Goal: Check status: Check status

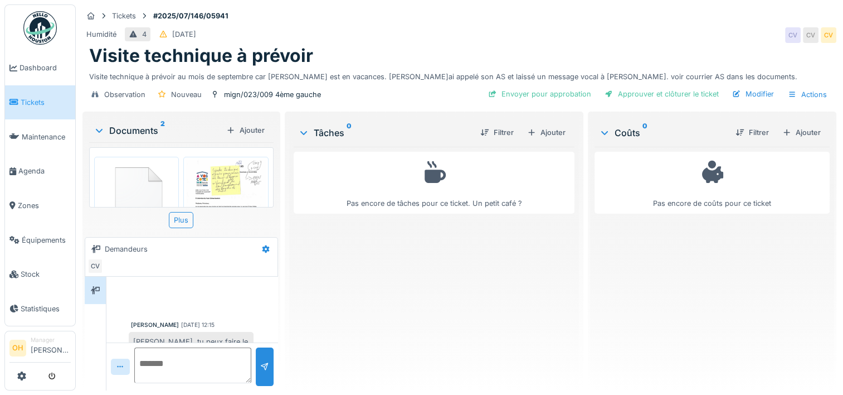
scroll to position [95, 0]
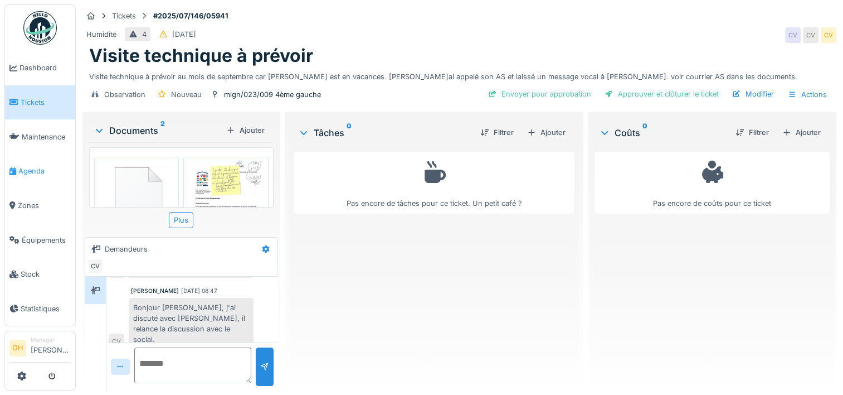
click at [30, 166] on span "Agenda" at bounding box center [44, 170] width 52 height 11
click at [25, 200] on span "Zones" at bounding box center [44, 205] width 53 height 11
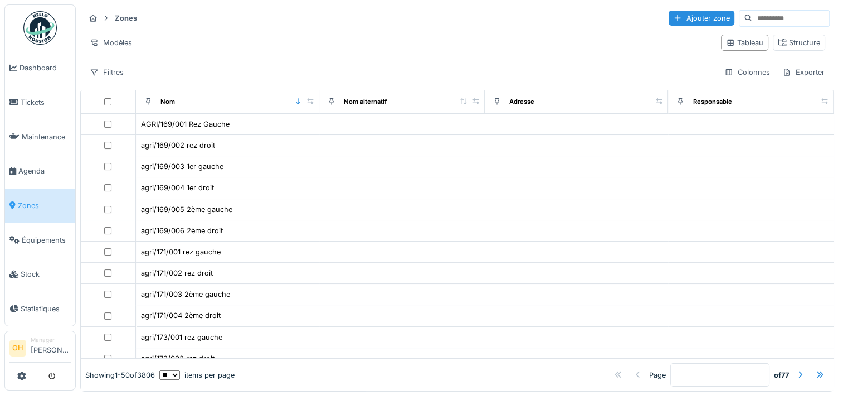
click at [752, 20] on input at bounding box center [790, 19] width 77 height 16
type input "********"
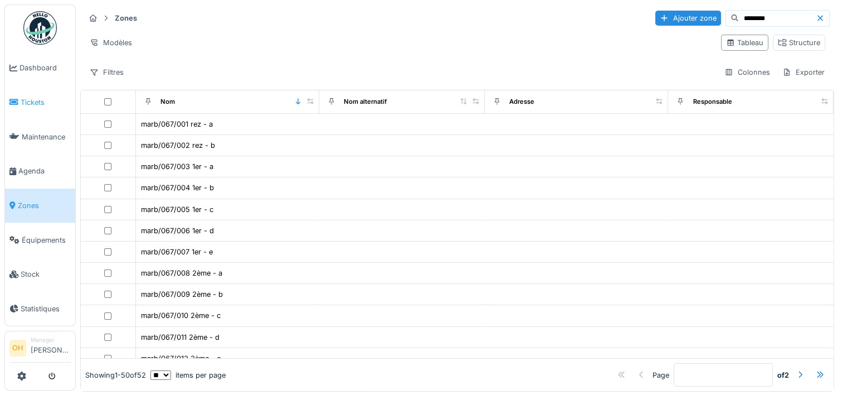
click at [23, 100] on span "Tickets" at bounding box center [46, 102] width 50 height 11
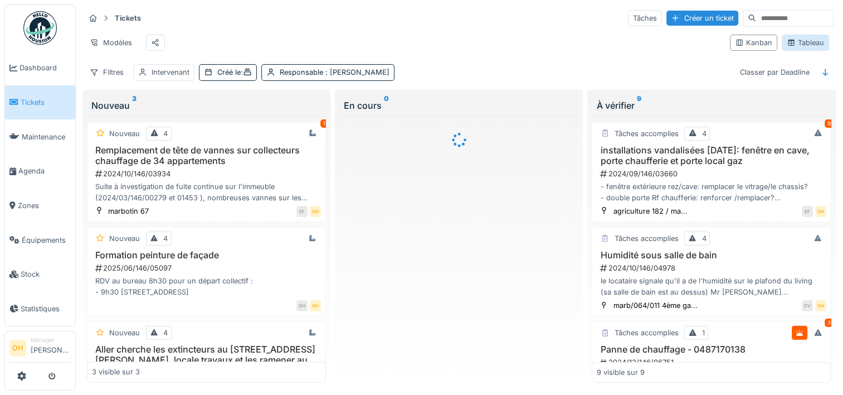
click at [806, 48] on div "Tableau" at bounding box center [805, 42] width 37 height 11
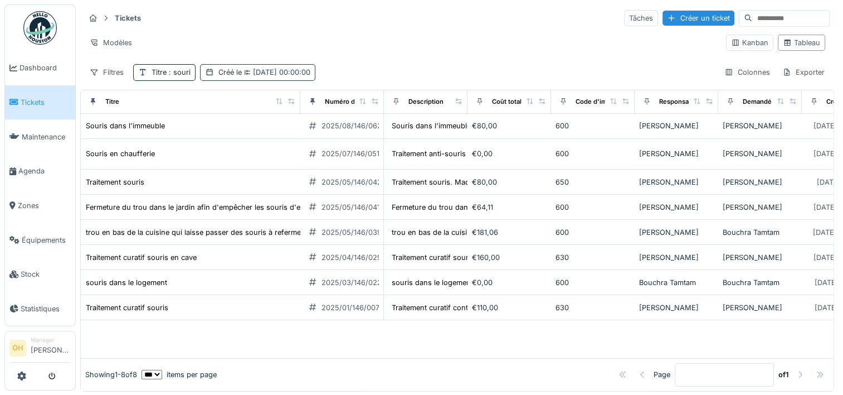
click at [238, 74] on div "Créé le 01/01/2025 00:00:00" at bounding box center [264, 72] width 92 height 11
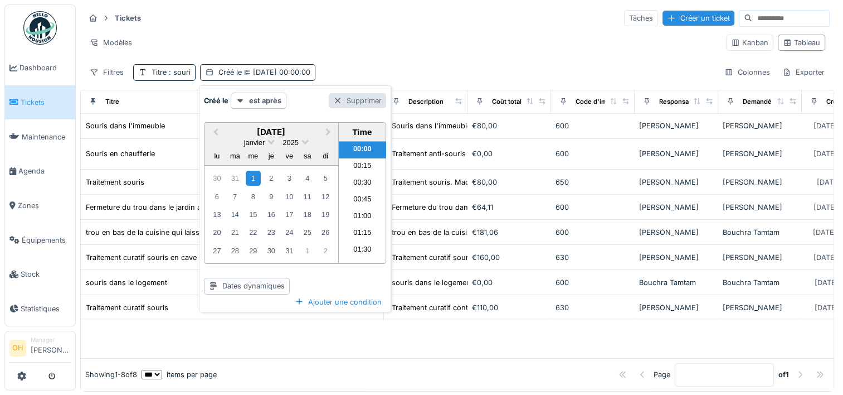
click at [372, 103] on div "Supprimer" at bounding box center [357, 100] width 57 height 15
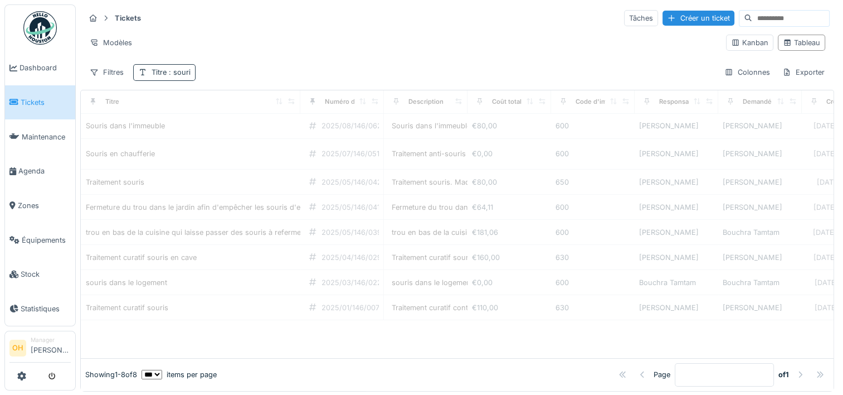
click at [162, 71] on div "Titre : souri" at bounding box center [171, 72] width 39 height 11
click at [249, 104] on div "Supprimer" at bounding box center [220, 100] width 57 height 15
click at [752, 20] on input at bounding box center [790, 19] width 77 height 16
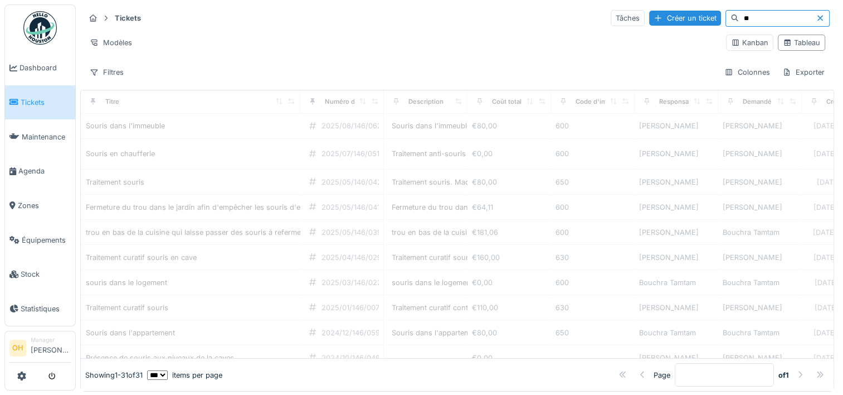
type input "*"
click at [105, 72] on div "Filtres" at bounding box center [107, 72] width 44 height 16
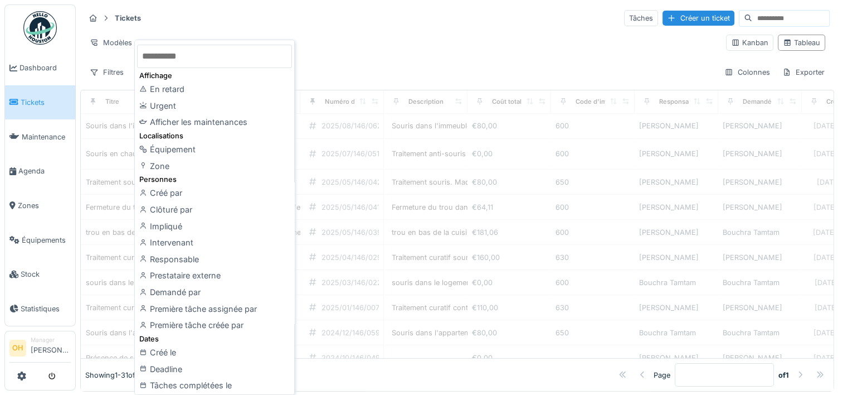
click at [365, 26] on div "Tickets Tâches Créer un ticket" at bounding box center [457, 18] width 745 height 18
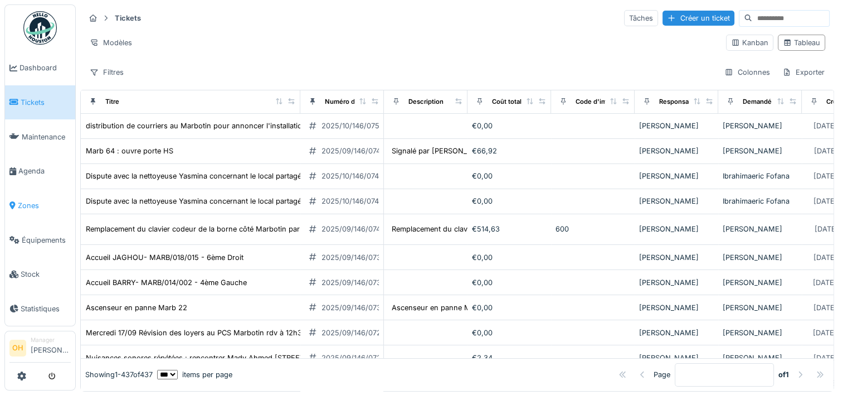
click at [28, 204] on span "Zones" at bounding box center [44, 205] width 53 height 11
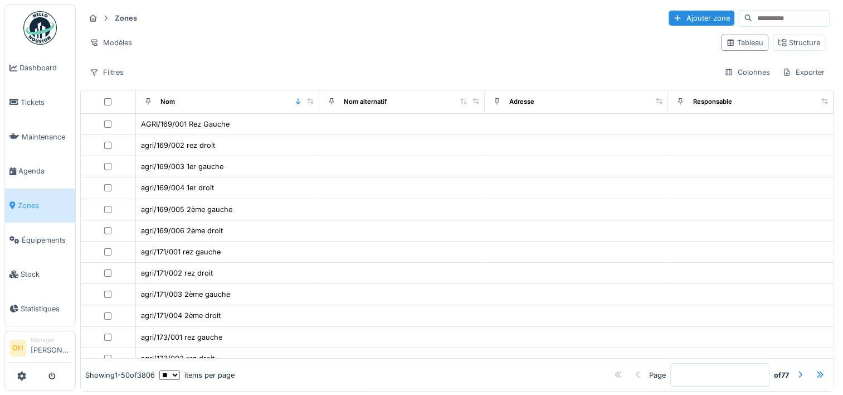
click at [752, 16] on input at bounding box center [790, 19] width 77 height 16
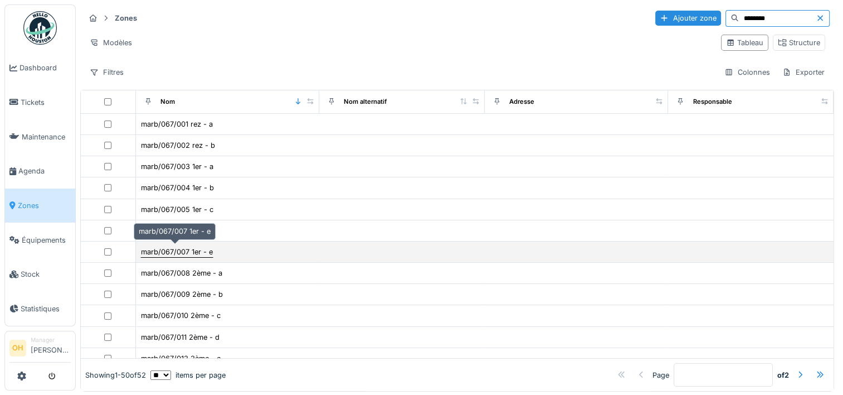
type input "********"
click at [155, 246] on div "marb/067/007 1er - e" at bounding box center [177, 251] width 72 height 11
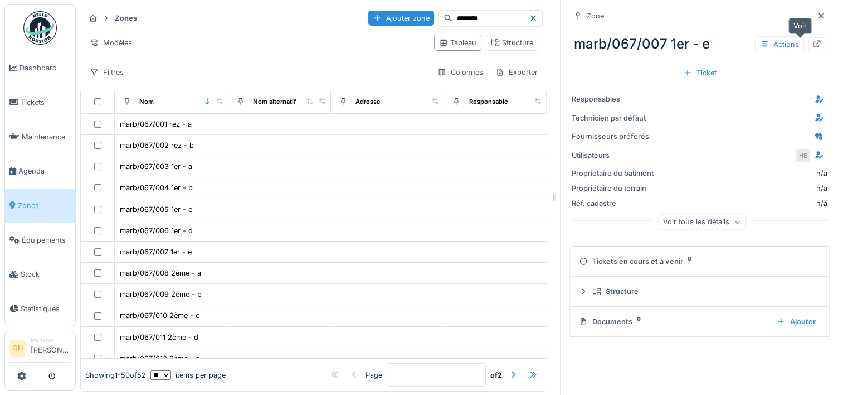
click at [812, 46] on icon at bounding box center [816, 43] width 9 height 7
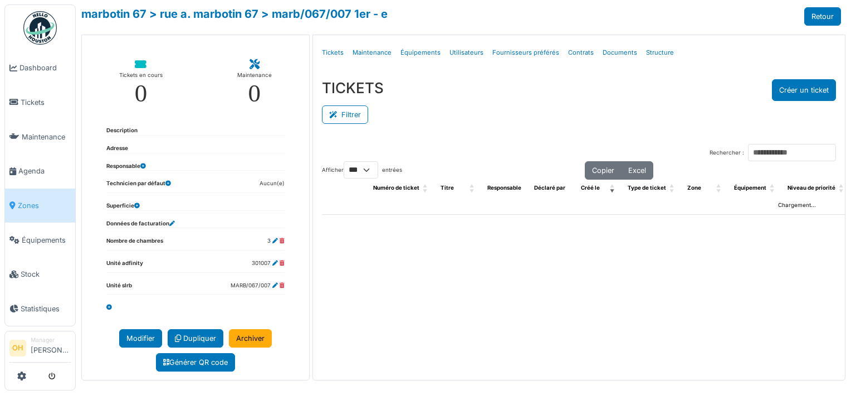
select select "***"
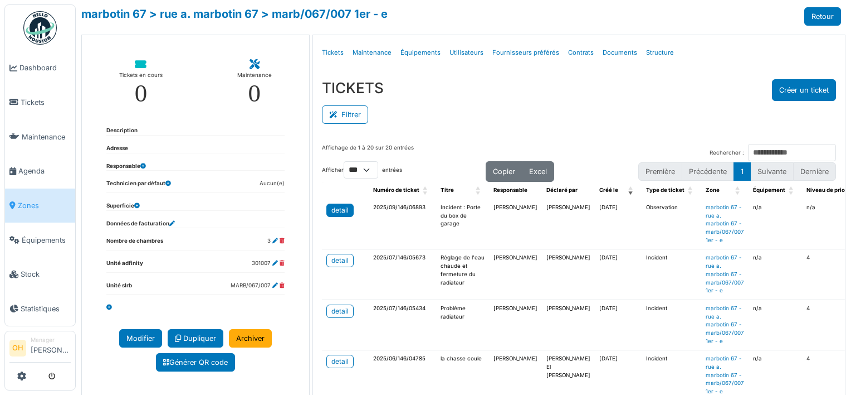
click at [332, 205] on div "detail" at bounding box center [340, 210] width 17 height 10
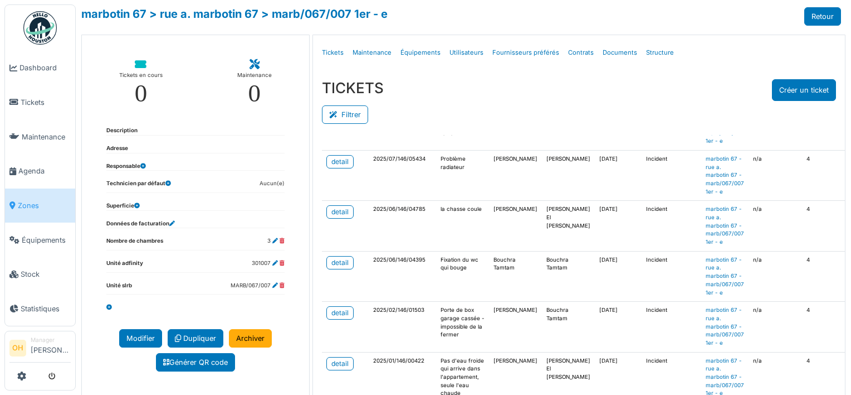
scroll to position [167, 0]
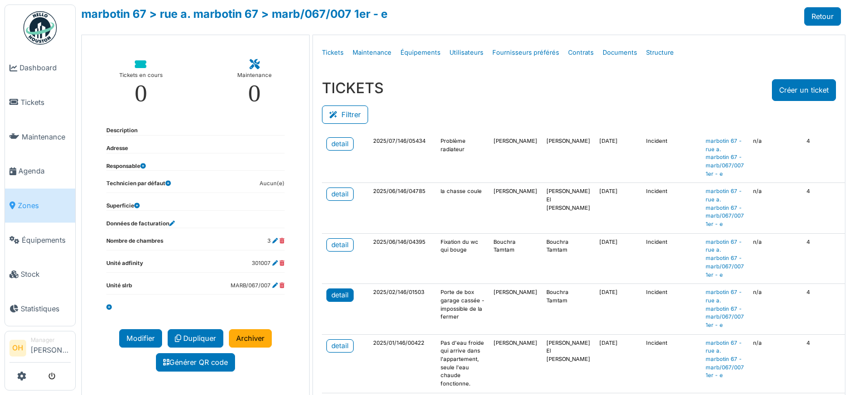
click at [340, 293] on div "detail" at bounding box center [340, 295] width 17 height 10
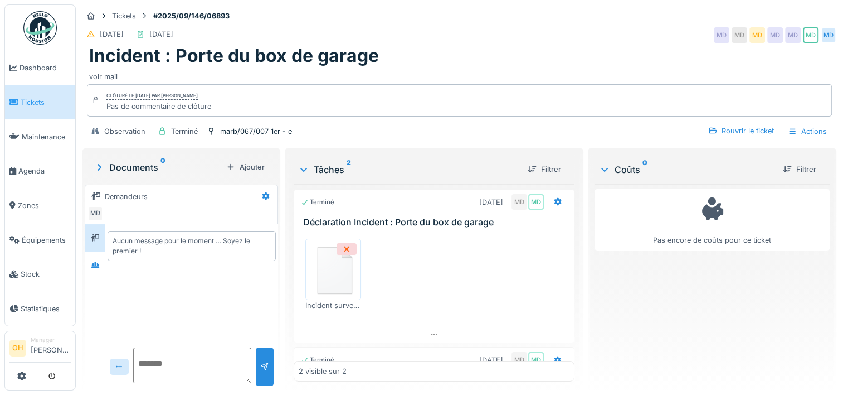
click at [329, 279] on img at bounding box center [333, 269] width 50 height 56
click at [466, 284] on div "Incident survenu avec la porte du boxe – dégâts sur mon véhicule.msg" at bounding box center [434, 275] width 266 height 90
drag, startPoint x: 205, startPoint y: 15, endPoint x: 154, endPoint y: 11, distance: 51.5
click at [154, 11] on div "Tickets #2025/09/146/06893" at bounding box center [459, 16] width 754 height 14
copy strong "#2025/09/146/06893"
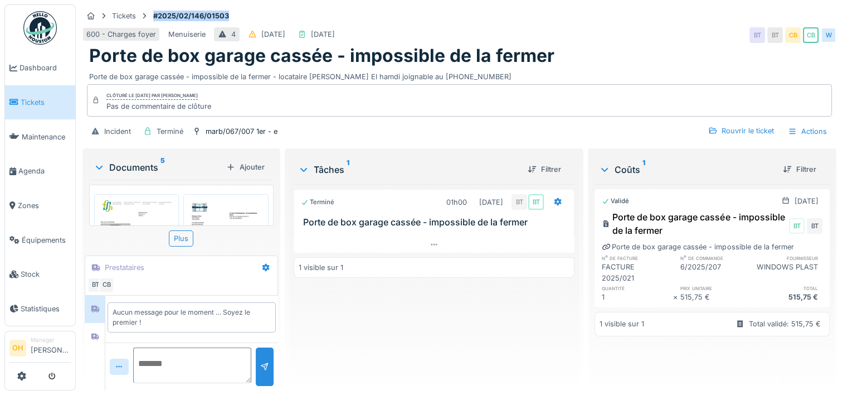
drag, startPoint x: 233, startPoint y: 13, endPoint x: 152, endPoint y: 18, distance: 80.9
click at [152, 18] on div "Tickets #2025/02/146/01503" at bounding box center [459, 16] width 754 height 14
copy strong "#2025/02/146/01503"
